Goal: Obtain resource: Obtain resource

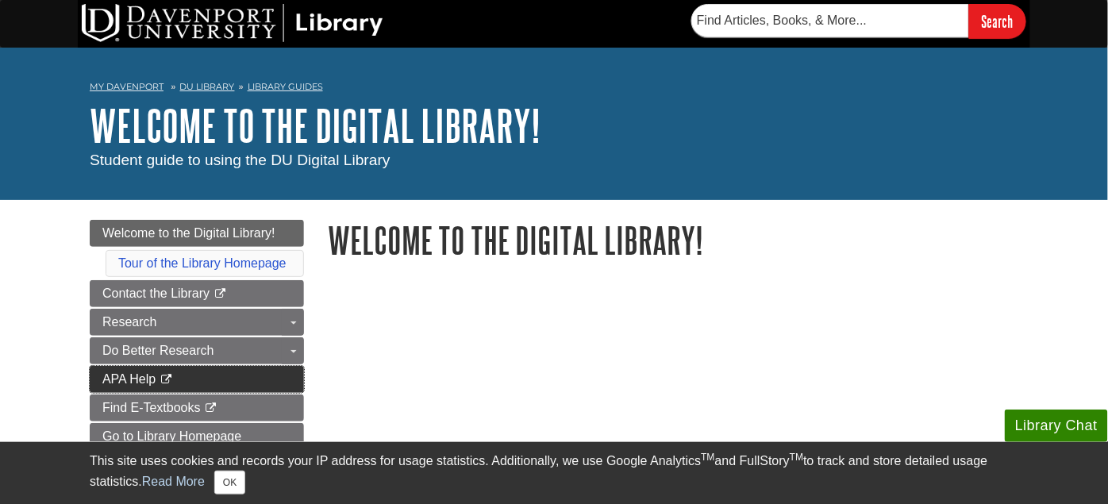
click at [275, 375] on link "APA Help This link opens in a new window" at bounding box center [197, 379] width 214 height 27
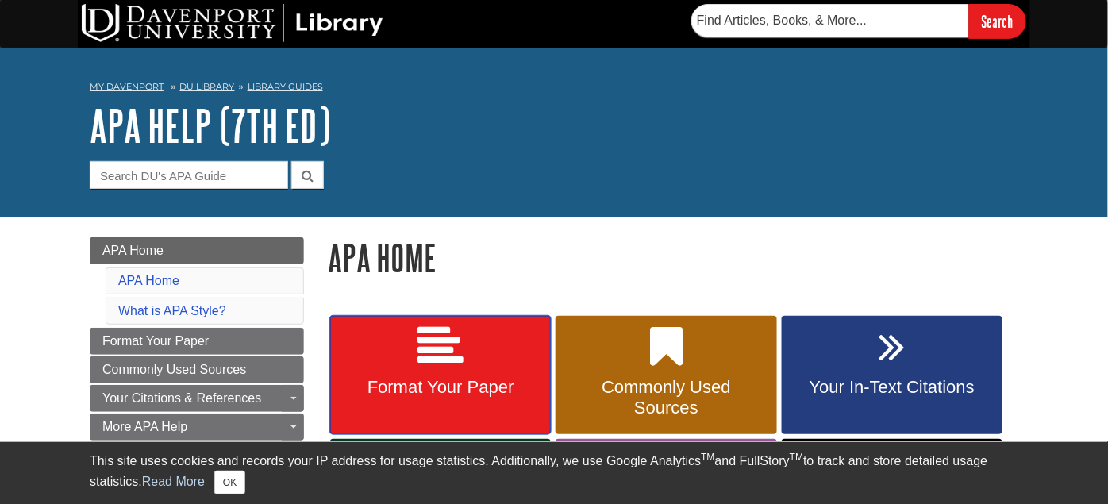
click at [458, 369] on icon at bounding box center [441, 347] width 46 height 46
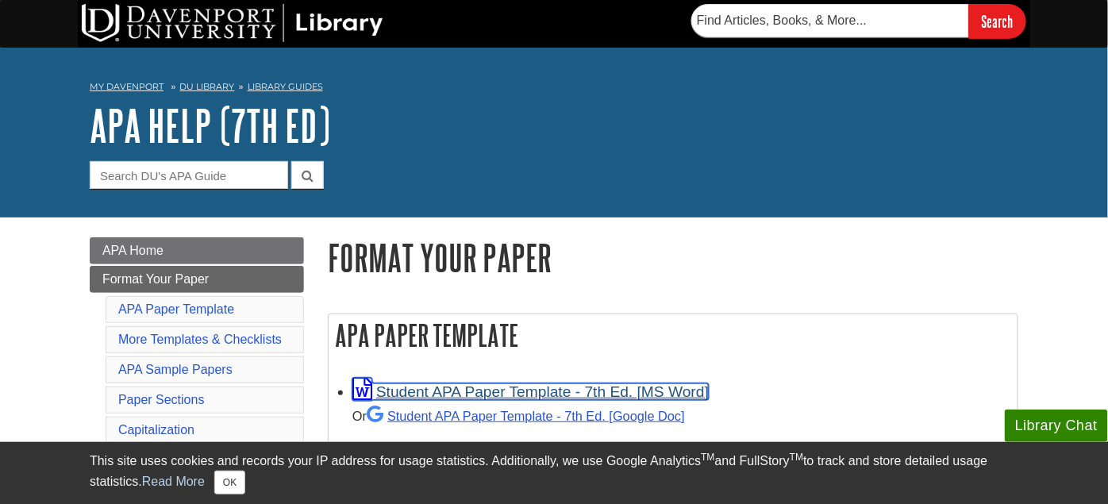
click at [454, 387] on link "Student APA Paper Template - 7th Ed. [MS Word]" at bounding box center [530, 391] width 356 height 17
